Goal: Task Accomplishment & Management: Complete application form

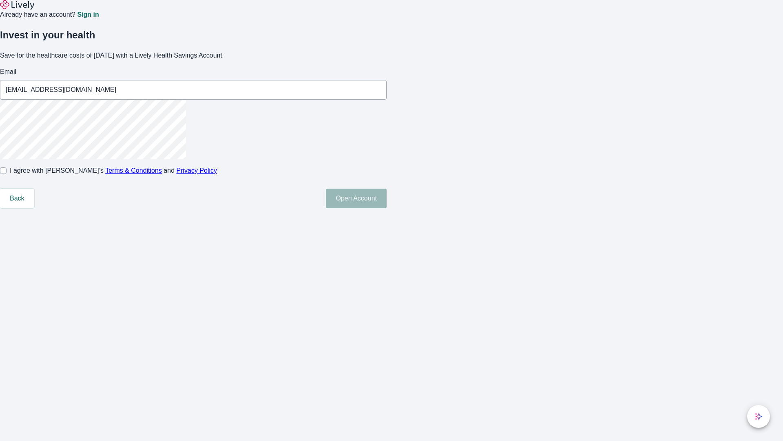
click at [7, 174] on input "I agree with Lively’s Terms & Conditions and Privacy Policy" at bounding box center [3, 170] width 7 height 7
checkbox input "true"
click at [387, 208] on button "Open Account" at bounding box center [356, 198] width 61 height 20
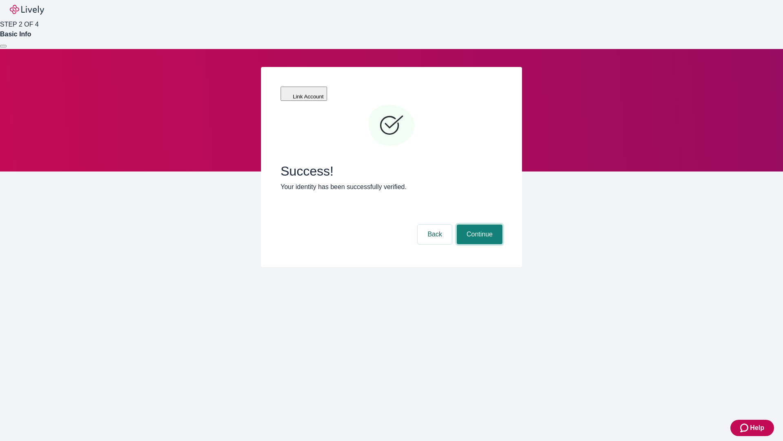
click at [478, 224] on button "Continue" at bounding box center [480, 234] width 46 height 20
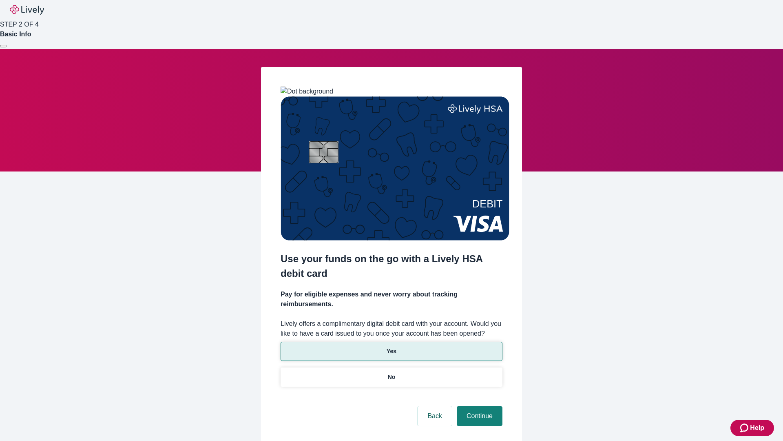
click at [391, 347] on p "Yes" at bounding box center [392, 351] width 10 height 9
click at [478, 406] on button "Continue" at bounding box center [480, 416] width 46 height 20
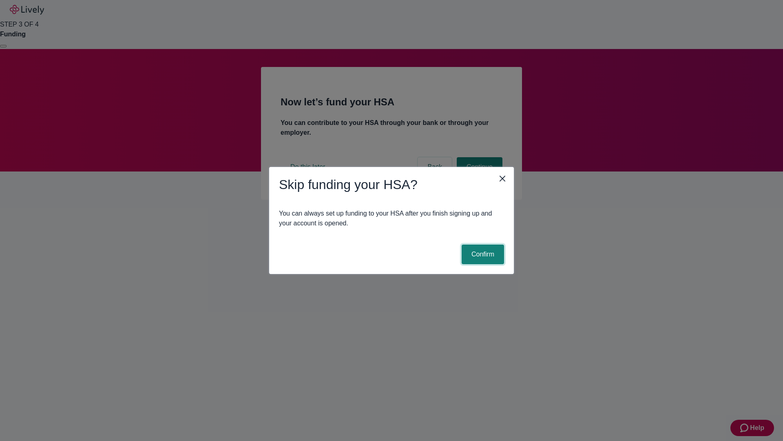
click at [482, 254] on button "Confirm" at bounding box center [483, 254] width 42 height 20
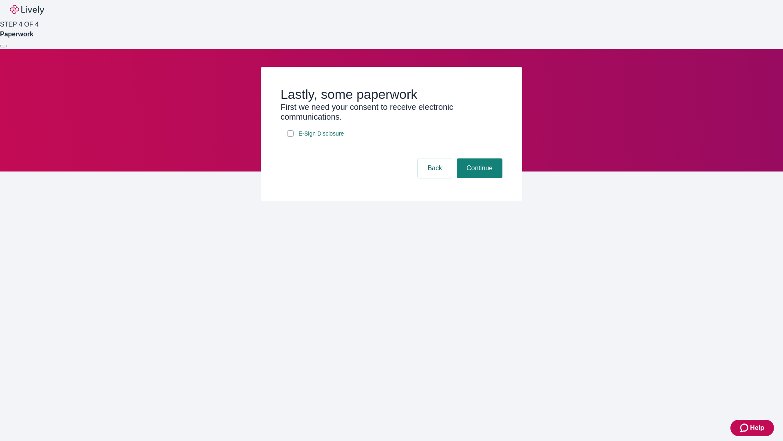
click at [290, 137] on input "E-Sign Disclosure" at bounding box center [290, 133] width 7 height 7
checkbox input "true"
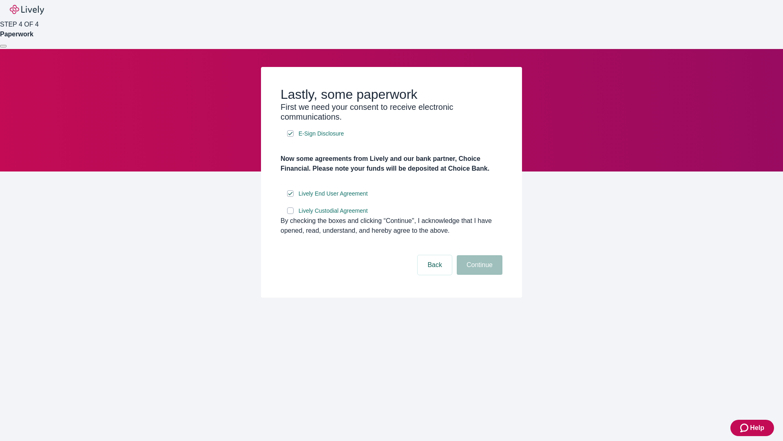
click at [290, 214] on input "Lively Custodial Agreement" at bounding box center [290, 210] width 7 height 7
checkbox input "true"
click at [478, 275] on button "Continue" at bounding box center [480, 265] width 46 height 20
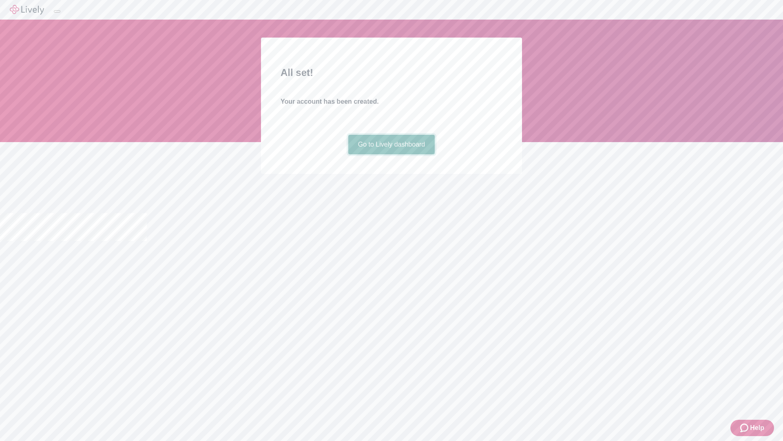
click at [391, 154] on link "Go to Lively dashboard" at bounding box center [391, 145] width 87 height 20
